Goal: Task Accomplishment & Management: Use online tool/utility

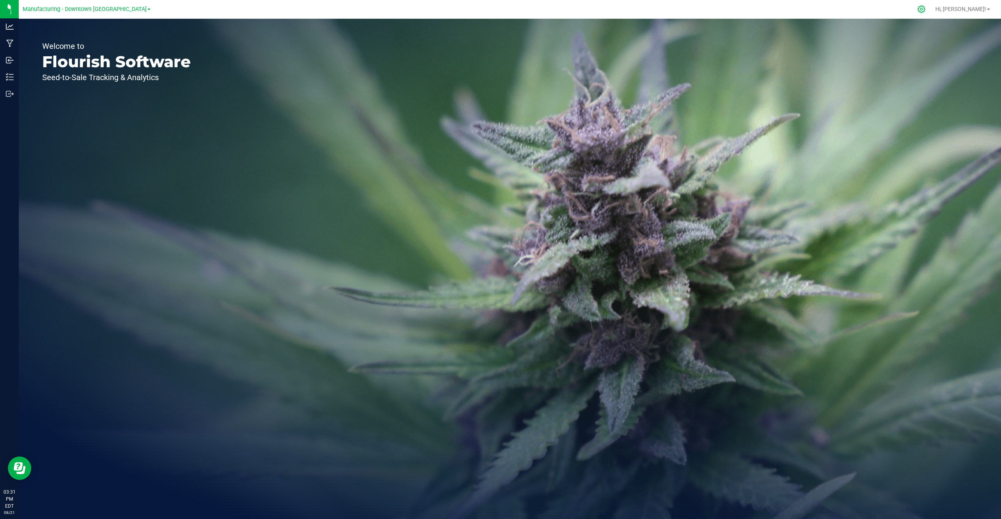
click at [931, 14] on div at bounding box center [922, 9] width 20 height 17
click at [925, 10] on icon at bounding box center [921, 9] width 8 height 8
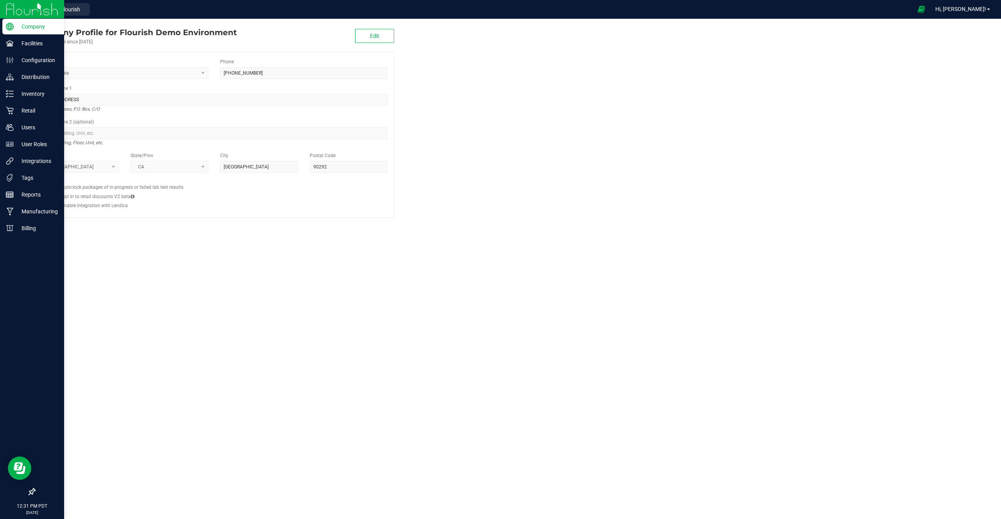
click at [30, 495] on icon at bounding box center [32, 492] width 8 height 8
click at [28, 493] on input "checkbox" at bounding box center [28, 493] width 0 height 0
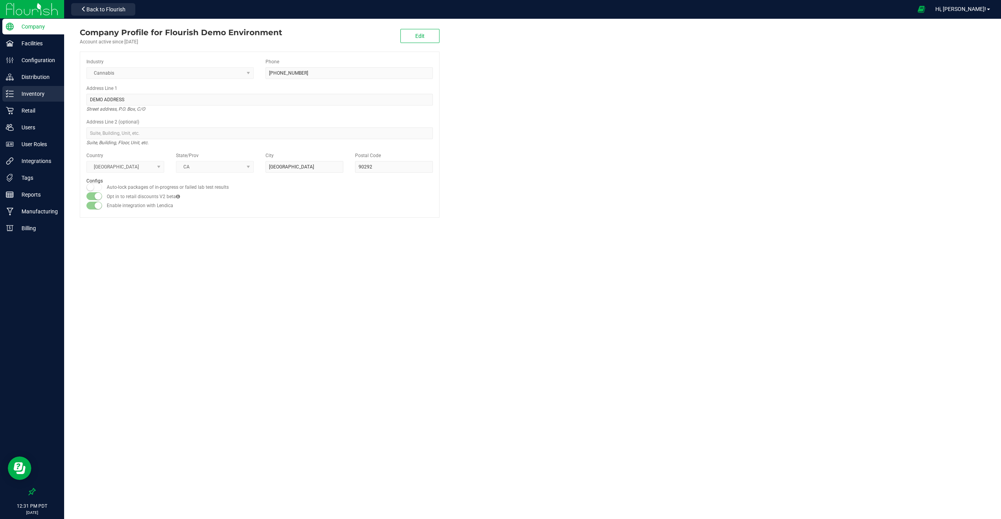
click at [44, 95] on p "Inventory" at bounding box center [37, 93] width 47 height 9
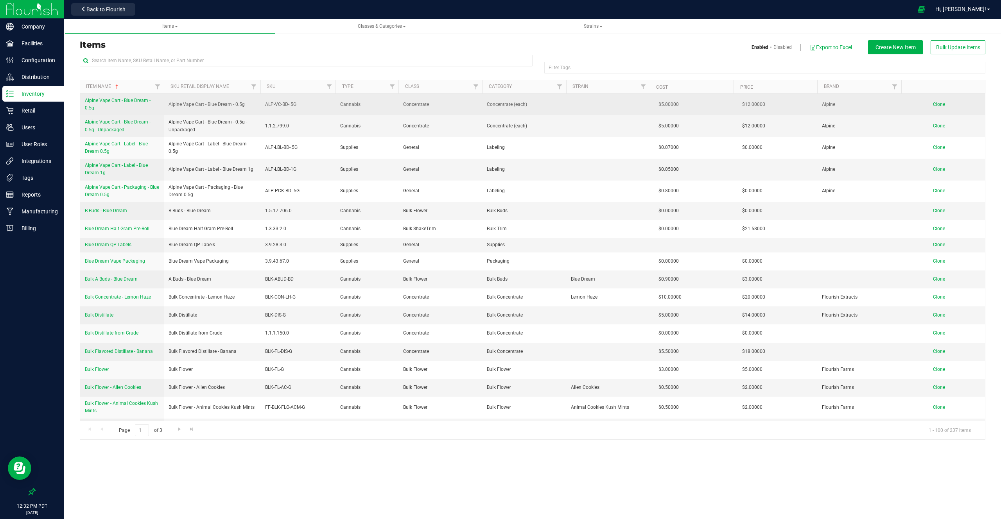
click at [119, 98] on span "Alpine Vape Cart - Blue Dream - 0.5g" at bounding box center [118, 104] width 66 height 13
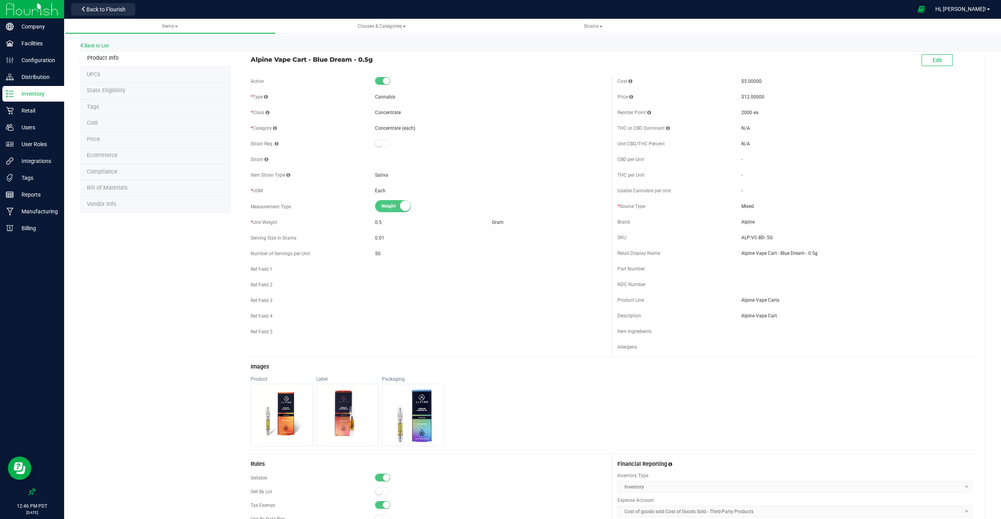
click at [261, 66] on div "Alpine Vape Cart - Blue Dream - 0.5g Edit" at bounding box center [611, 61] width 733 height 20
click at [61, 161] on div "Integrations" at bounding box center [33, 161] width 62 height 16
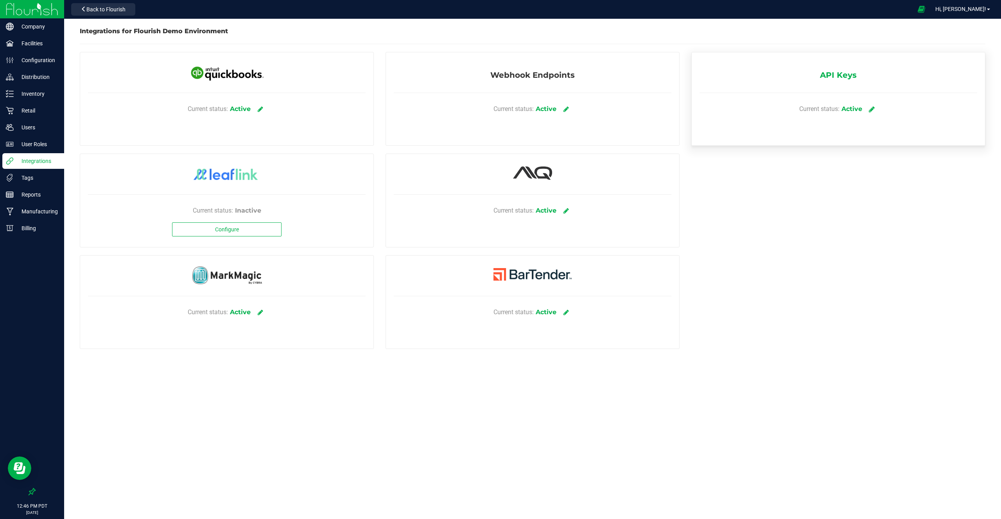
click at [869, 109] on icon at bounding box center [872, 109] width 6 height 7
